Goal: Check status

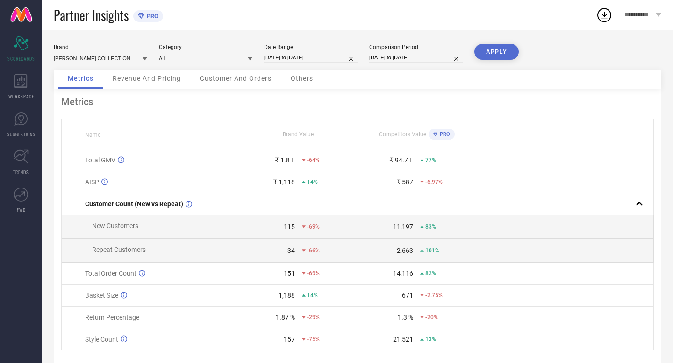
click at [452, 85] on div "Metrics Revenue And Pricing Customer And Orders Others" at bounding box center [357, 79] width 607 height 19
click at [520, 78] on div "Metrics Revenue And Pricing Customer And Orders Others" at bounding box center [357, 79] width 607 height 19
